Goal: Task Accomplishment & Management: Manage account settings

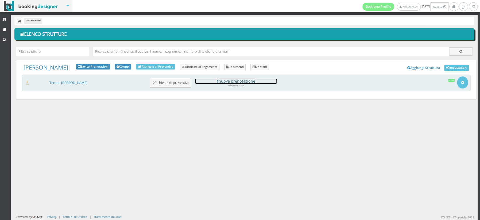
click at [245, 82] on h4 "1 nuova prenotazione" at bounding box center [236, 81] width 82 height 5
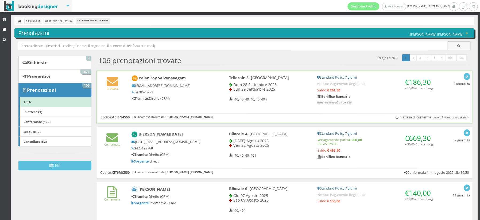
click at [122, 96] on div "In attesa Palaniroy Selvanayagam niroj96@hotmail.it 3478526271 Tramite: Diretto…" at bounding box center [284, 91] width 375 height 40
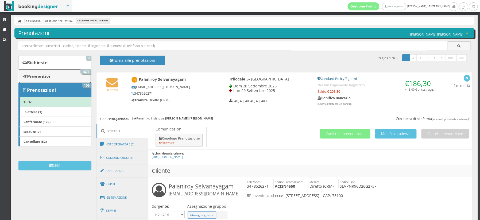
click at [37, 77] on b "Preventivi" at bounding box center [38, 76] width 23 height 6
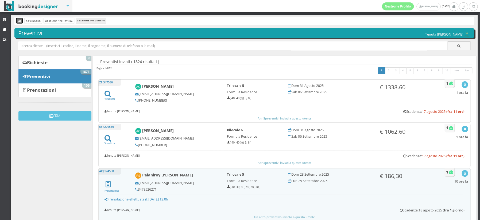
click at [18, 22] on icon at bounding box center [20, 22] width 4 height 4
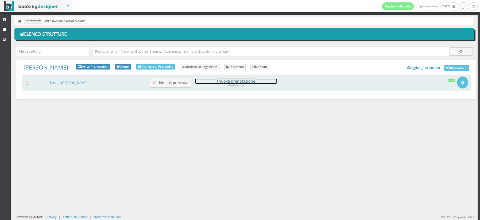
click at [242, 80] on h4 "1 nuova prenotazione" at bounding box center [236, 81] width 82 height 5
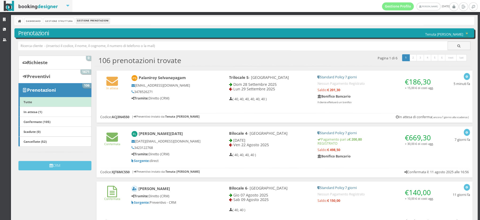
click at [111, 79] on div at bounding box center [110, 79] width 2 height 1
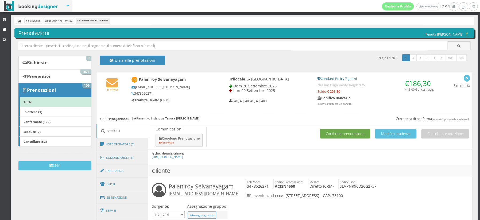
click at [328, 133] on button "Conferma prenotazione" at bounding box center [345, 133] width 50 height 9
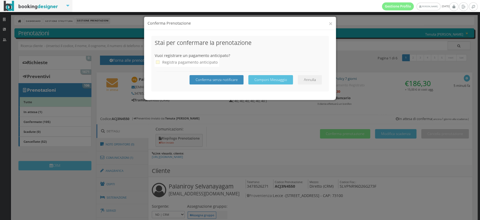
click at [158, 63] on icon at bounding box center [158, 62] width 4 height 4
checkbox input "true"
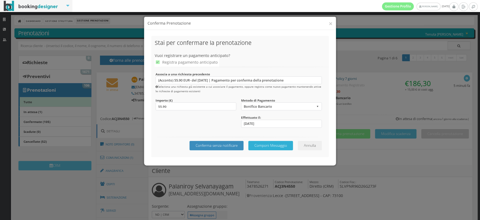
click at [271, 147] on button "Componi Messaggio" at bounding box center [270, 145] width 45 height 9
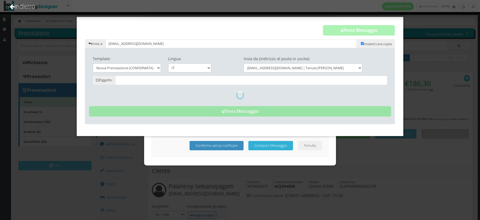
type input "Prenotazione Confermata - Tenuta Don Carmelo"
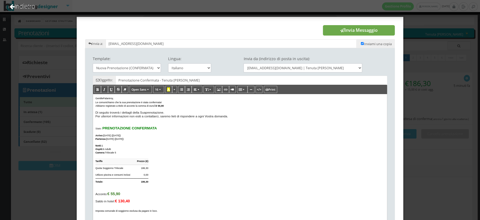
click at [351, 29] on button "Invia Messaggio" at bounding box center [359, 30] width 72 height 11
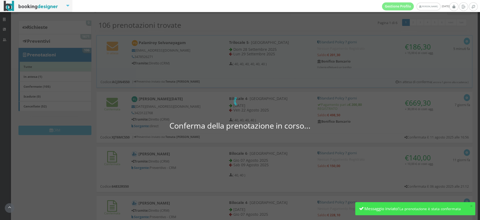
scroll to position [44, 0]
